Goal: Find specific page/section: Find specific page/section

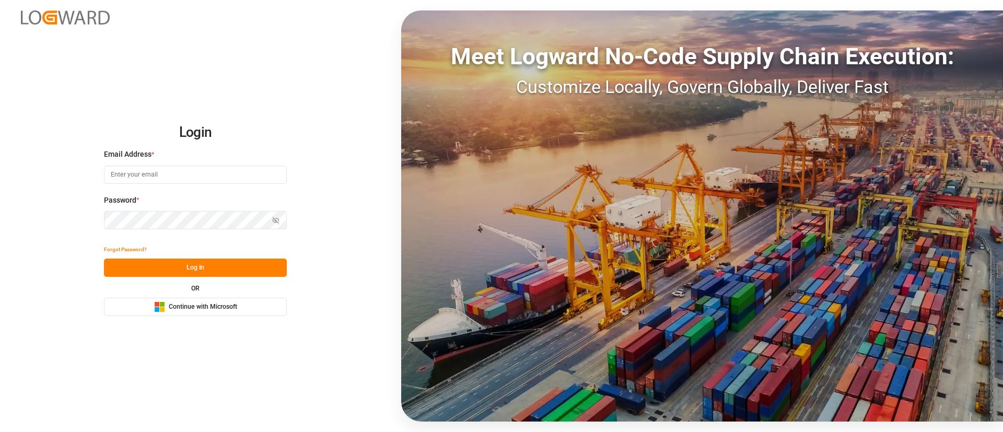
click at [222, 312] on div "Microsoft Logo Continue with Microsoft" at bounding box center [195, 306] width 83 height 11
click at [214, 307] on span "Continue with Microsoft" at bounding box center [203, 306] width 68 height 9
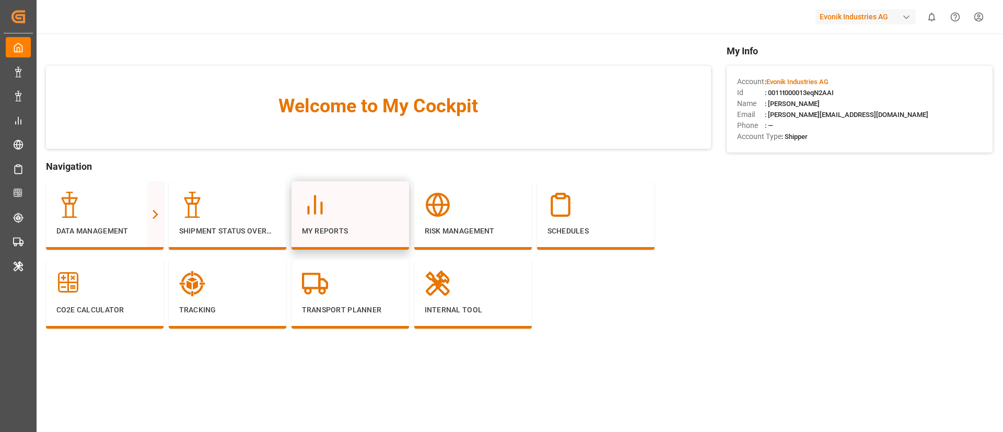
click at [347, 228] on p "My Reports" at bounding box center [350, 231] width 97 height 11
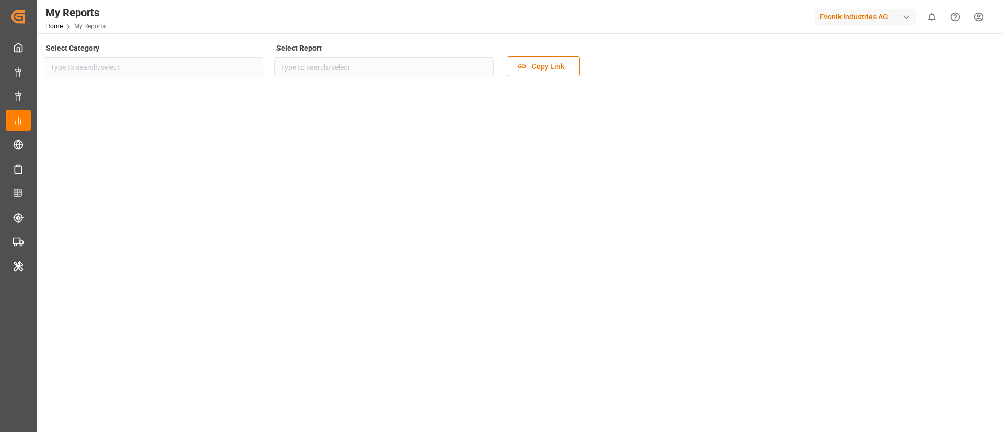
type input "Transport"
type input "Rolled Over Containers Analysis"
click at [251, 67] on icon "open menu" at bounding box center [252, 67] width 13 height 13
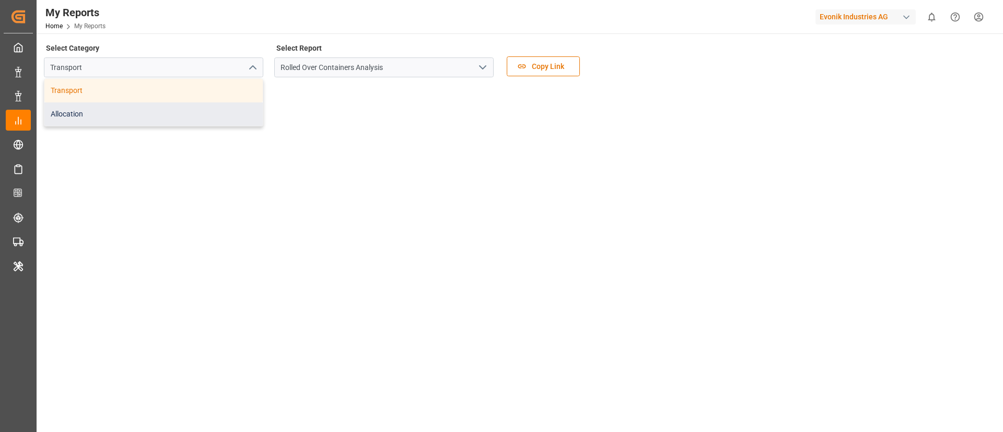
click at [213, 111] on div "Allocation" at bounding box center [153, 114] width 218 height 24
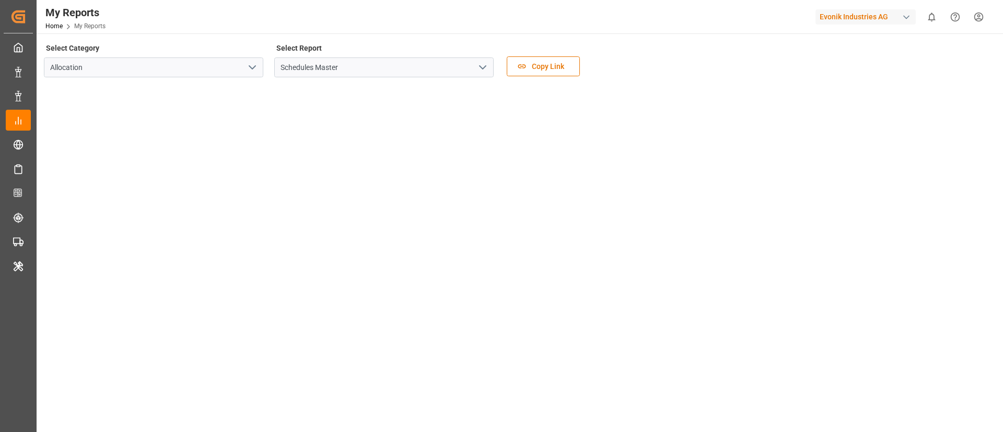
click at [488, 65] on icon "open menu" at bounding box center [482, 67] width 13 height 13
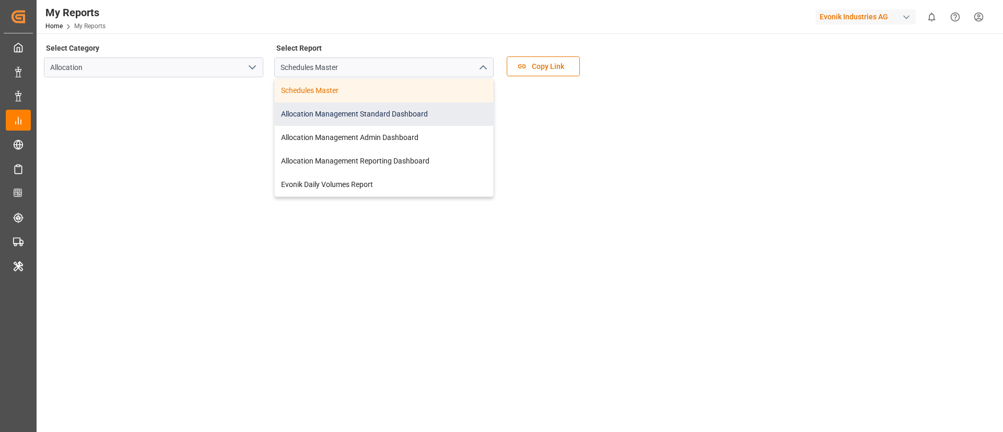
click at [401, 117] on div "Allocation Management Standard Dashboard" at bounding box center [384, 114] width 218 height 24
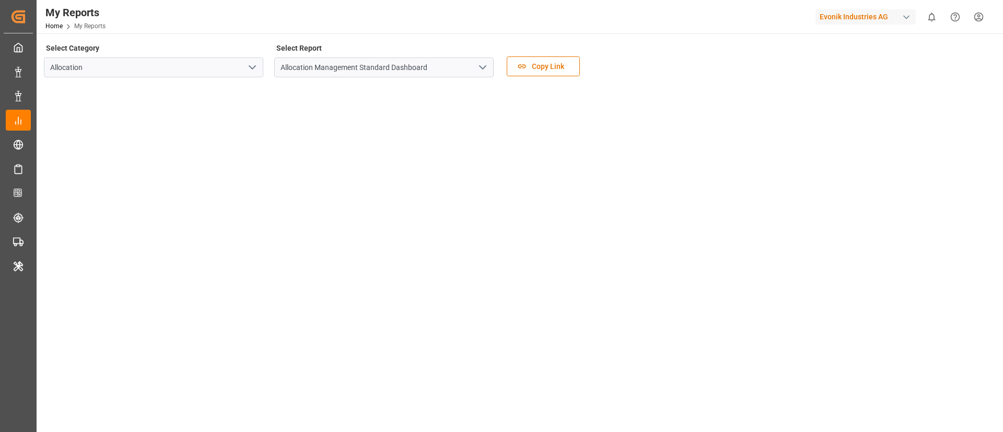
click at [851, 10] on div "Evonik Industries AG" at bounding box center [866, 16] width 100 height 15
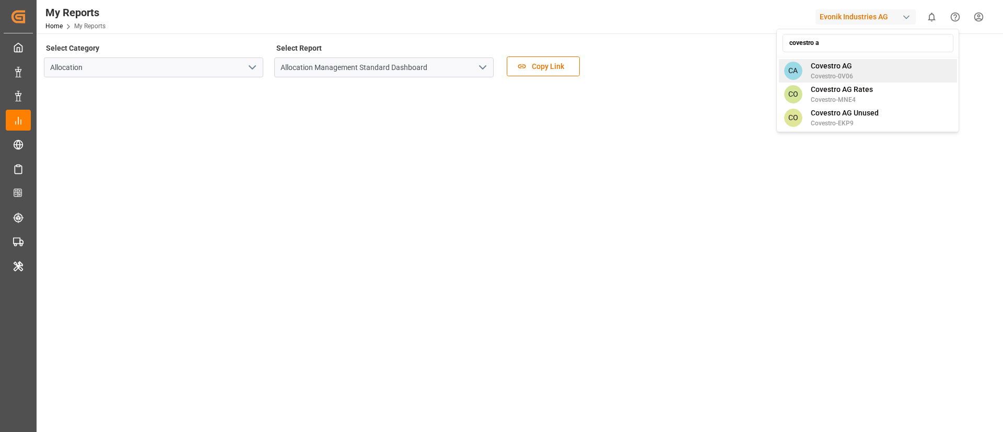
type input "covestro a"
click at [872, 77] on div "CA Covestro AG Covestro-0V06" at bounding box center [868, 71] width 178 height 24
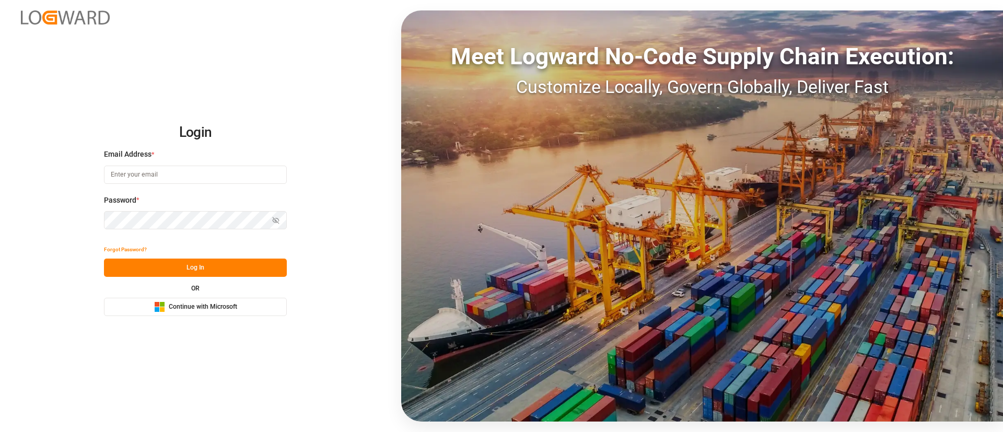
click at [228, 307] on span "Continue with Microsoft" at bounding box center [203, 306] width 68 height 9
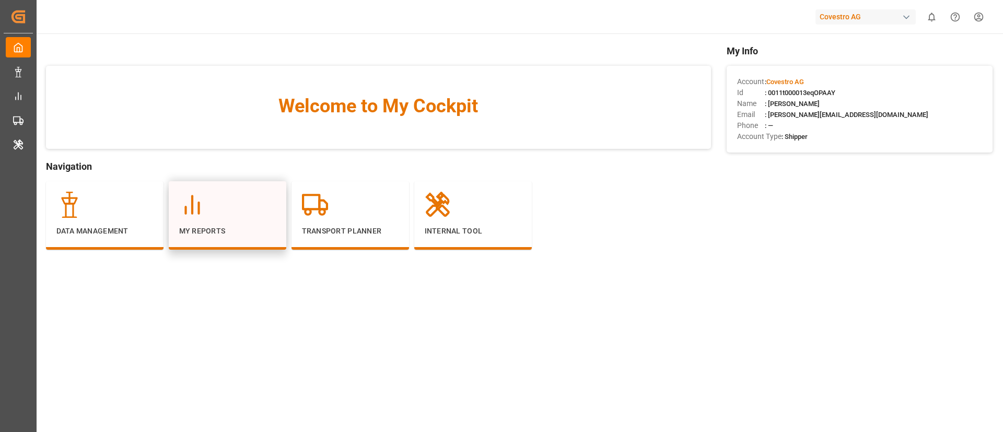
click at [204, 215] on icon at bounding box center [192, 205] width 26 height 26
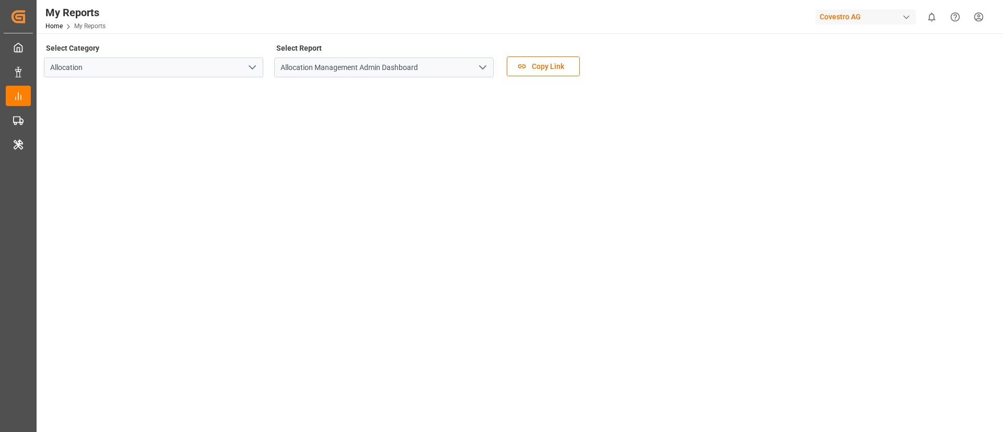
click at [486, 67] on icon "open menu" at bounding box center [482, 67] width 13 height 13
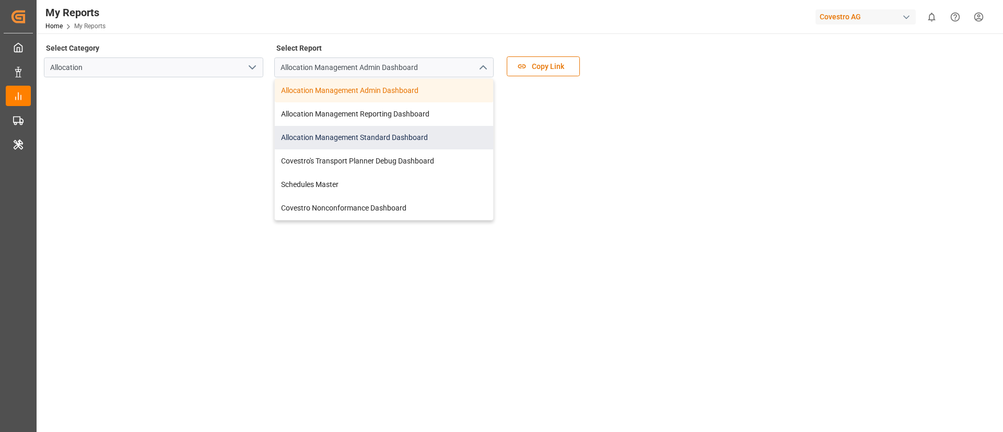
click at [428, 132] on div "Allocation Management Standard Dashboard" at bounding box center [384, 138] width 218 height 24
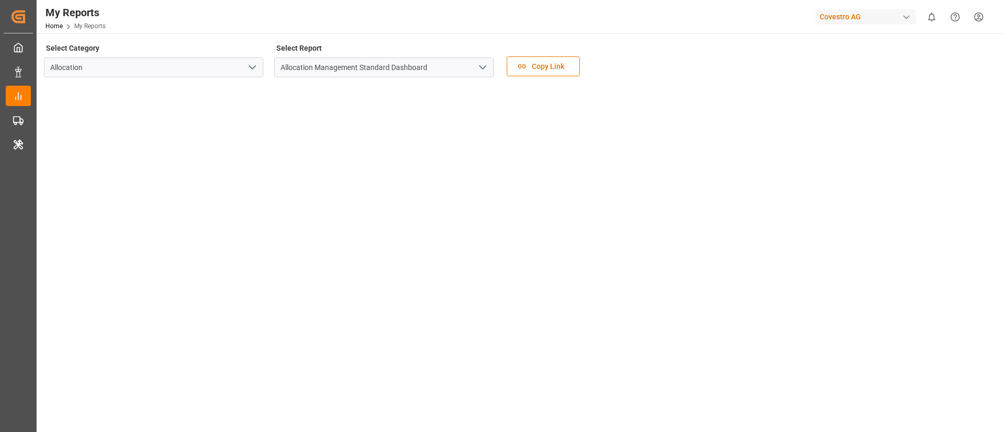
click at [875, 13] on div "Covestro AG" at bounding box center [866, 16] width 100 height 15
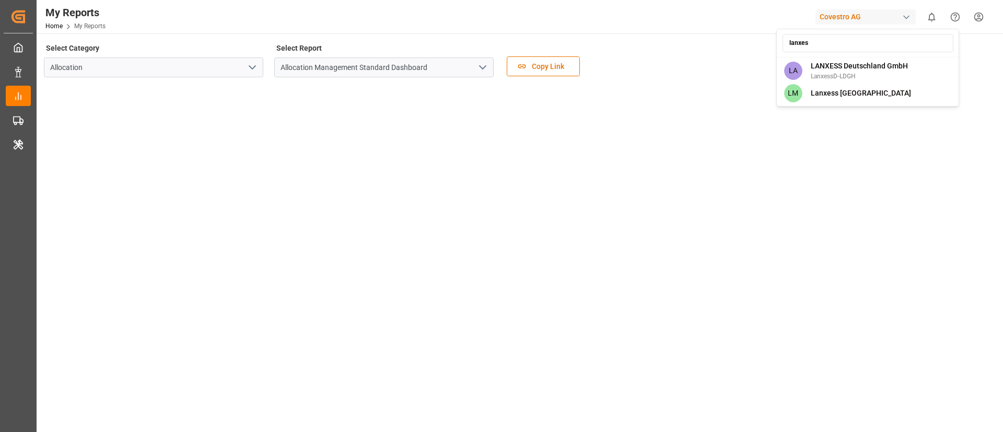
type input "lanxess"
click at [713, 38] on html "Created by potrace 1.15, written by [PERSON_NAME] [DATE]-[DATE] Created by potr…" at bounding box center [501, 216] width 1003 height 432
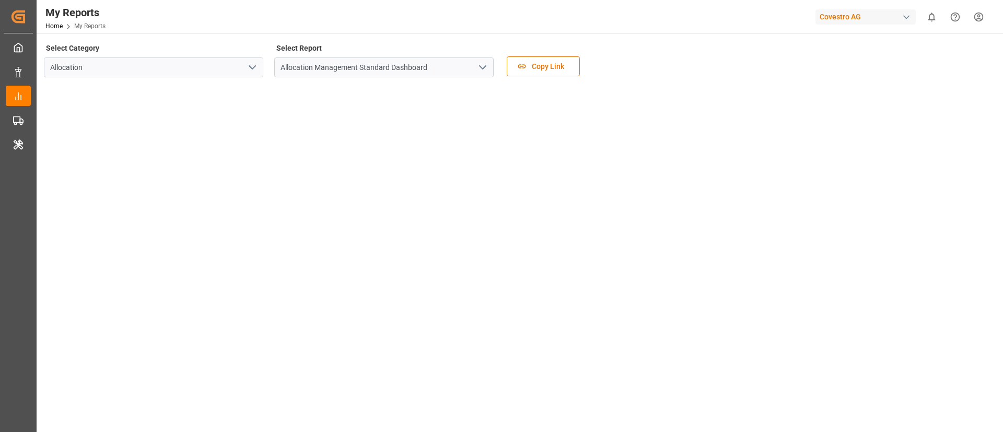
click at [876, 14] on div "Covestro AG" at bounding box center [866, 16] width 100 height 15
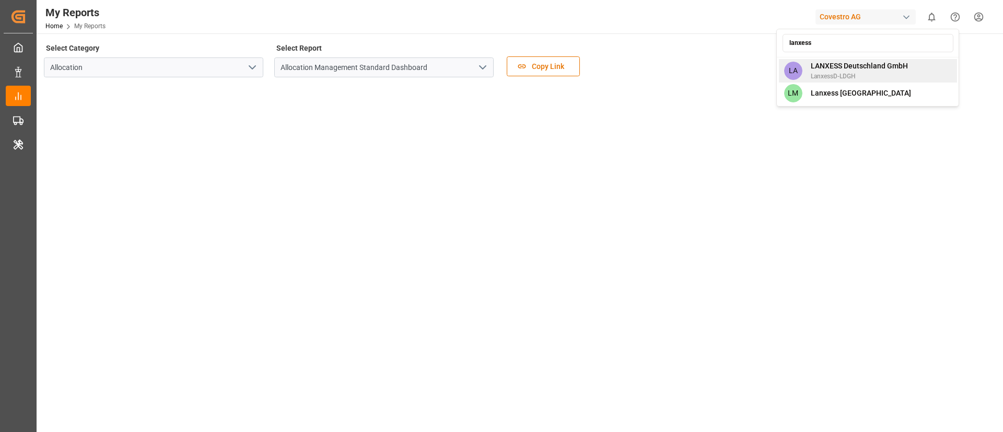
type input "lanxess"
click at [862, 66] on span "LANXESS Deutschland GmbH" at bounding box center [859, 66] width 97 height 11
